Goal: Check status

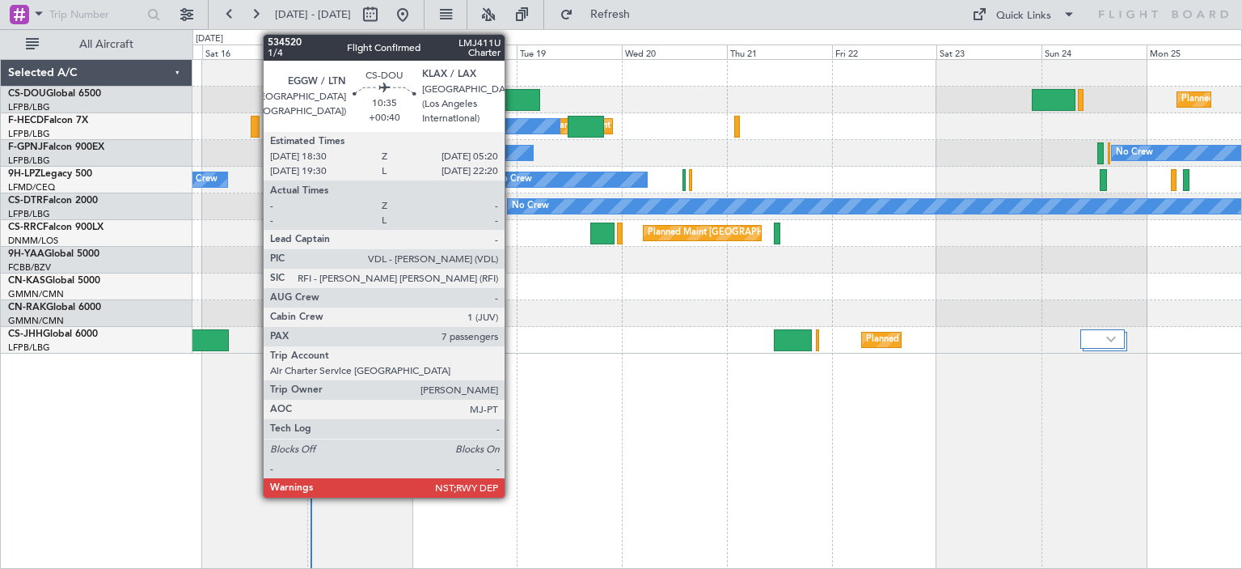
click at [512, 93] on div at bounding box center [517, 100] width 48 height 22
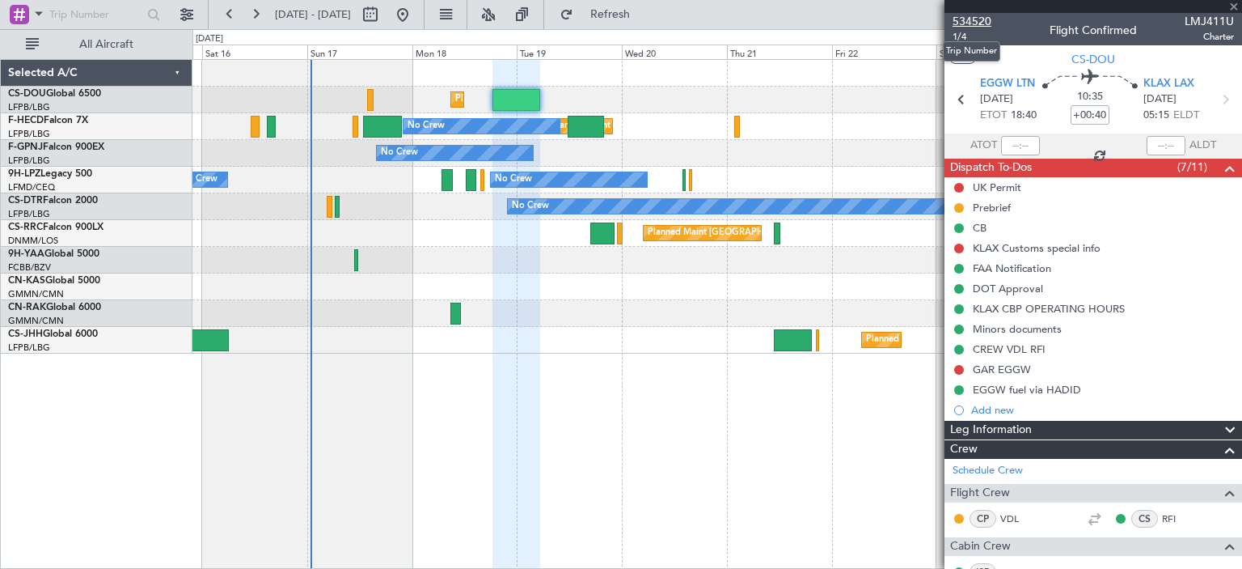
click at [975, 19] on span "534520" at bounding box center [972, 21] width 39 height 17
click at [1237, 2] on span at bounding box center [1234, 7] width 16 height 15
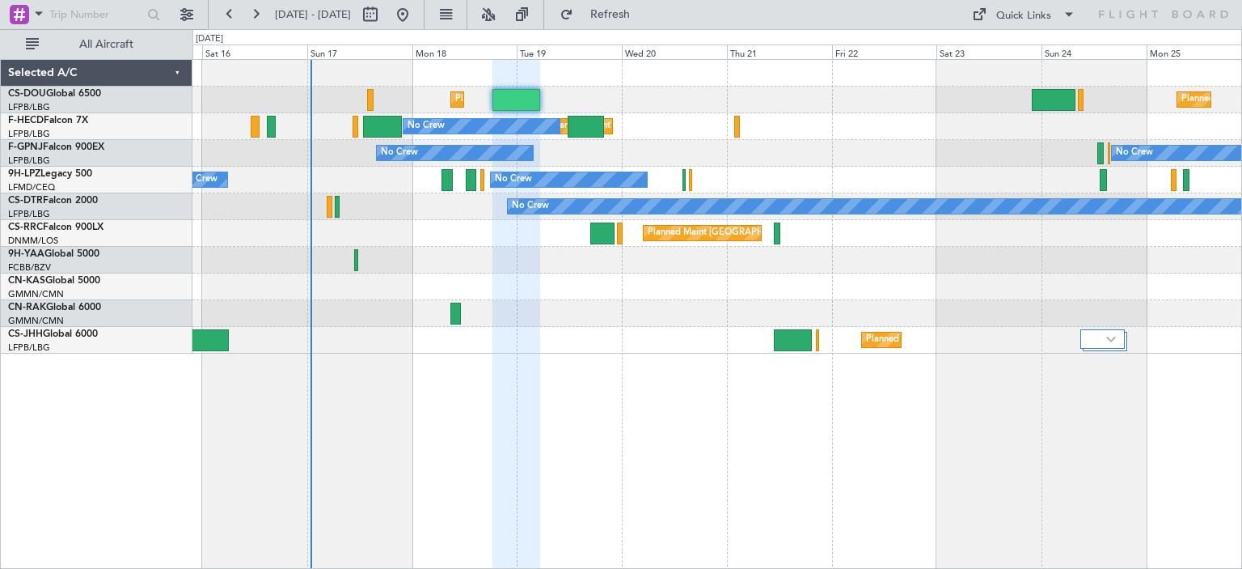
type input "0"
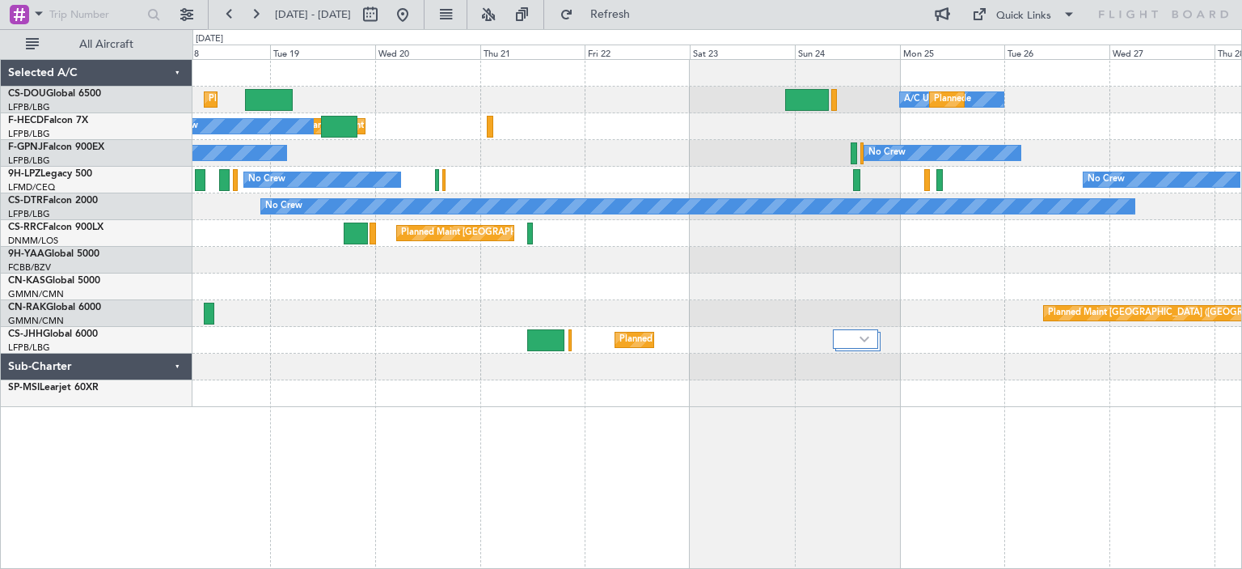
click at [187, 318] on div "Planned Maint London (Luton) A/C Unavailable Planned Maint Paris (Le Bourget) P…" at bounding box center [621, 298] width 1242 height 539
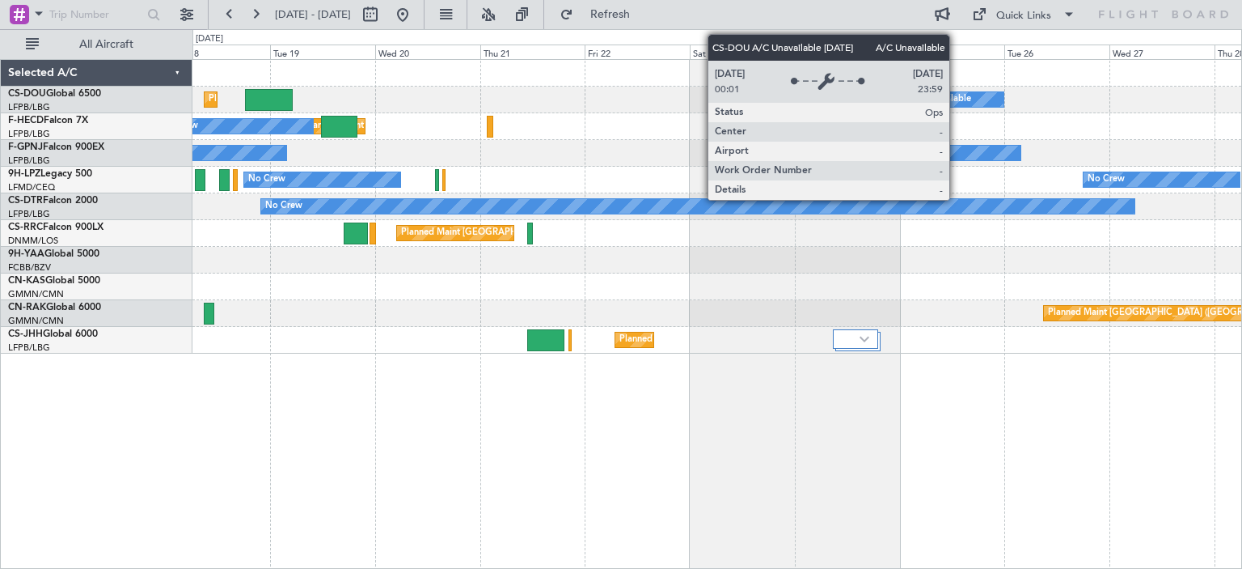
click at [957, 96] on div "A/C Unavailable" at bounding box center [937, 99] width 67 height 24
